Goal: Information Seeking & Learning: Learn about a topic

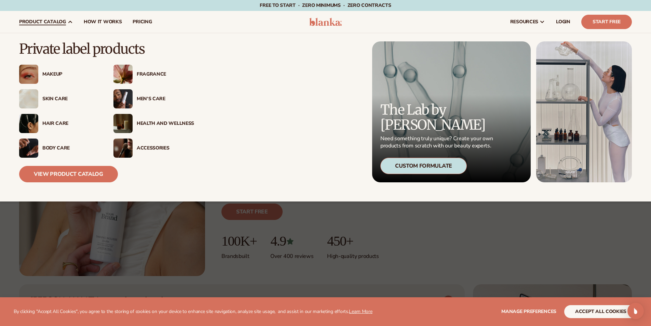
click at [44, 98] on div "Skin Care" at bounding box center [70, 99] width 57 height 6
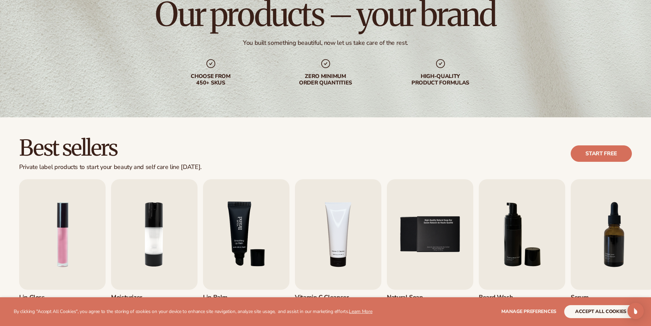
scroll to position [171, 0]
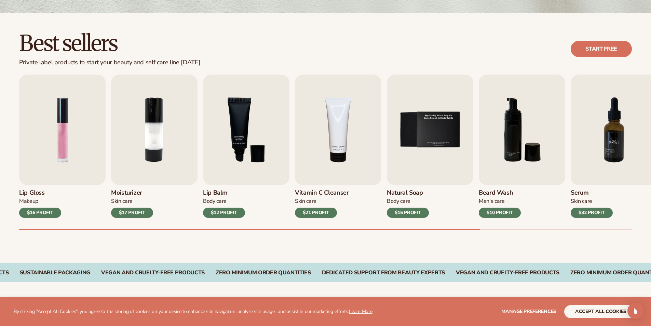
click at [613, 157] on img "7 / 9" at bounding box center [614, 130] width 87 height 110
click at [599, 213] on div "$32 PROFIT" at bounding box center [592, 213] width 42 height 10
